Goal: Transaction & Acquisition: Subscribe to service/newsletter

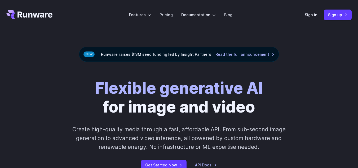
scroll to position [26, 0]
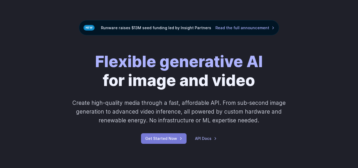
click at [166, 138] on link "Get Started Now" at bounding box center [164, 138] width 46 height 10
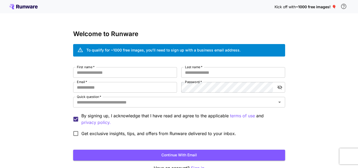
scroll to position [32, 0]
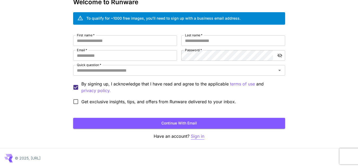
click at [192, 137] on p "Sign in" at bounding box center [198, 136] width 14 height 7
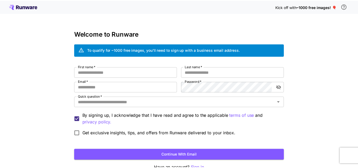
scroll to position [32, 0]
